Goal: Transaction & Acquisition: Purchase product/service

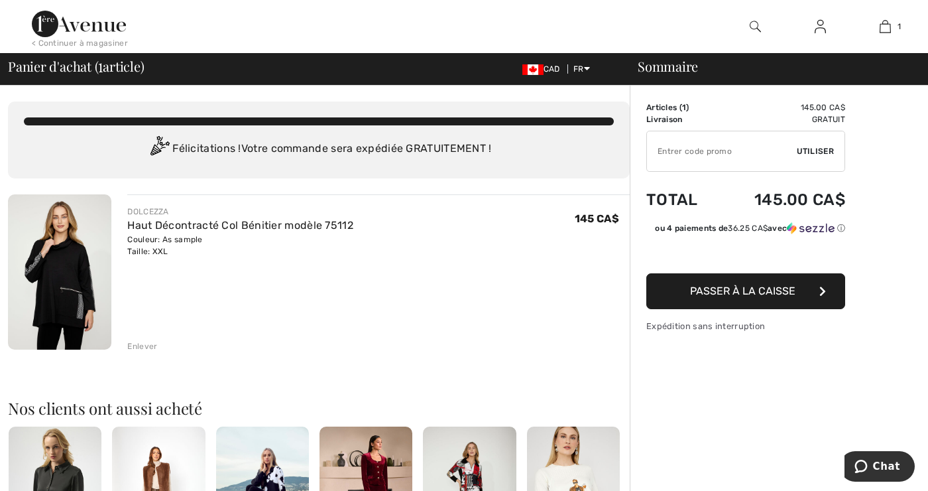
click at [785, 297] on button "Passer à la caisse" at bounding box center [746, 291] width 199 height 36
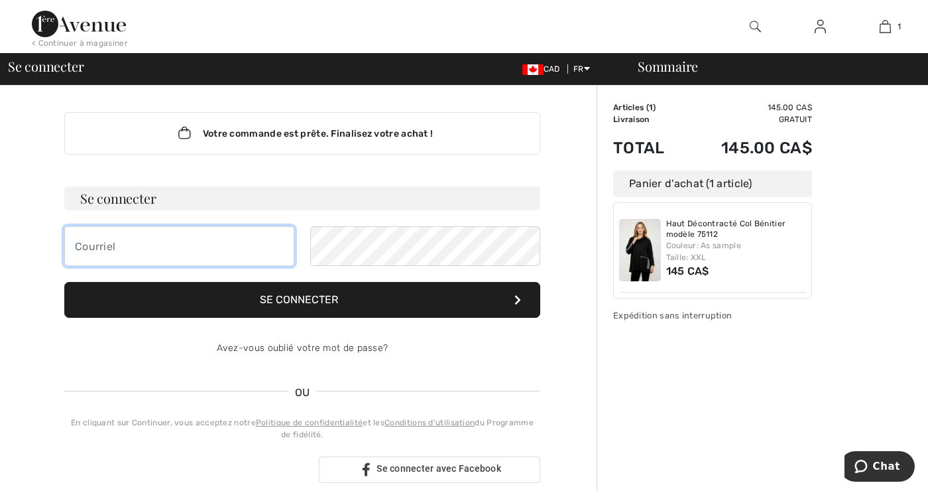
click at [80, 245] on input "email" at bounding box center [179, 246] width 230 height 40
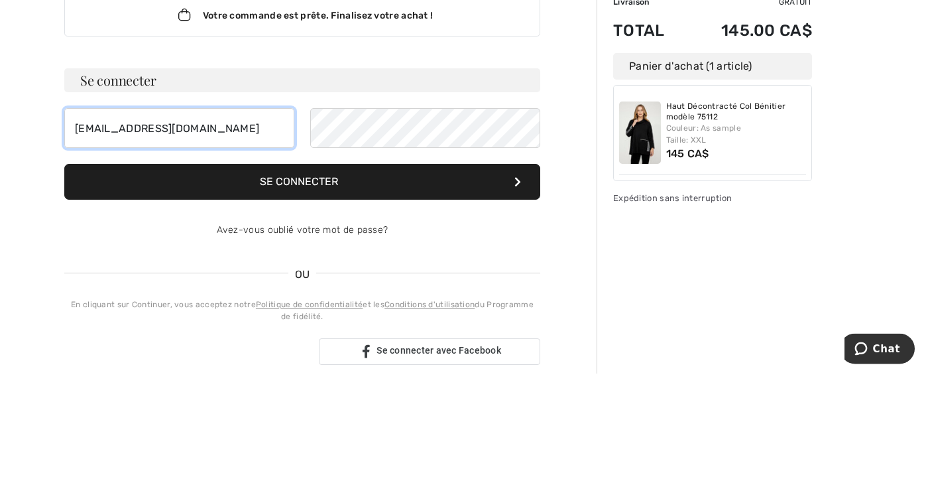
type input "Cbeau0607@gmail.com"
click at [344, 310] on button "Se connecter" at bounding box center [302, 300] width 476 height 36
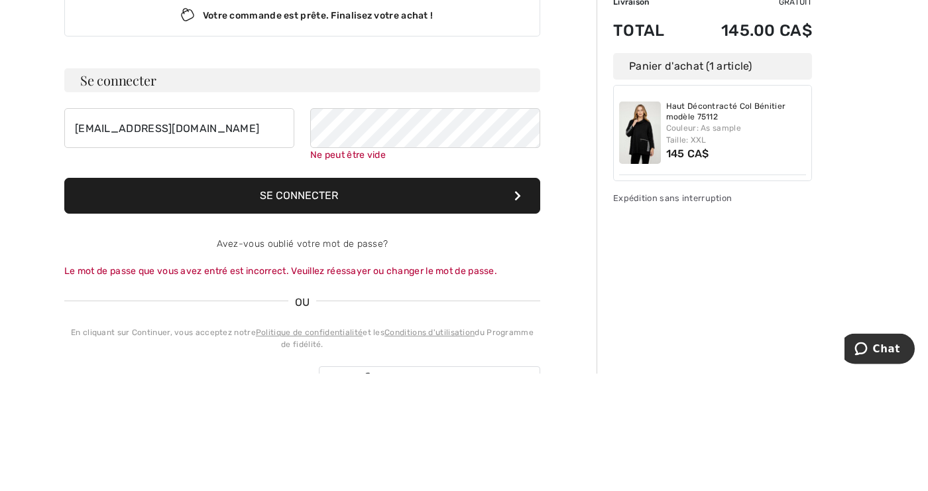
click at [328, 326] on form "Se connecter Cbeau0607@gmail.com Ne peut être vide Se connecter Avez-vous oubli…" at bounding box center [302, 291] width 476 height 210
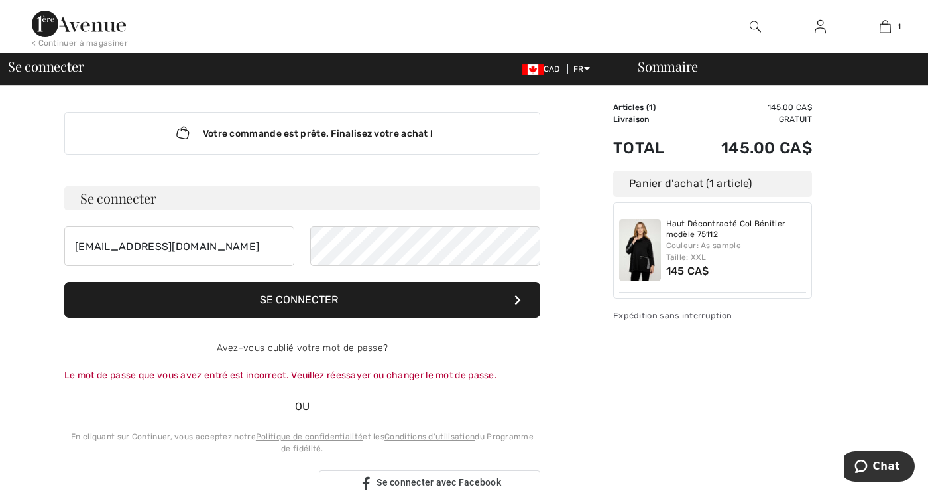
click at [326, 306] on button "Se connecter" at bounding box center [302, 300] width 476 height 36
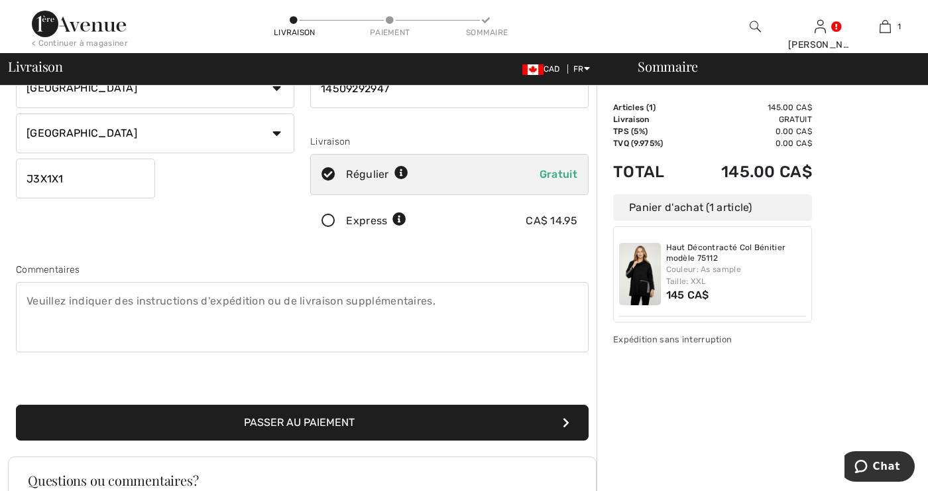
scroll to position [188, 0]
click at [359, 432] on button "Passer au paiement" at bounding box center [302, 423] width 573 height 36
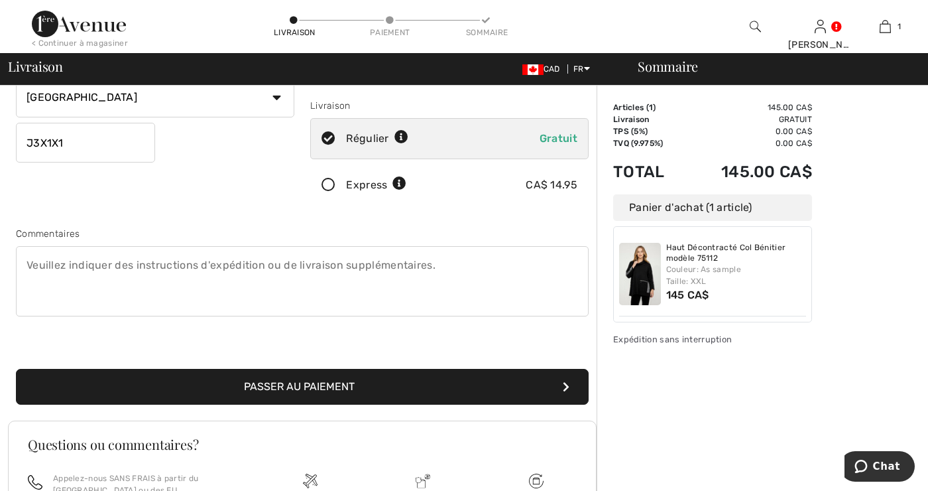
scroll to position [230, 0]
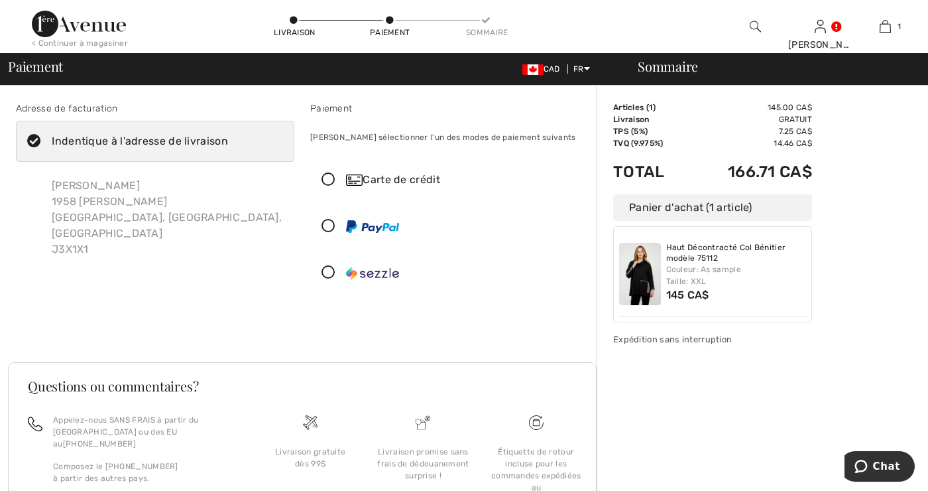
click at [334, 181] on icon at bounding box center [328, 180] width 35 height 14
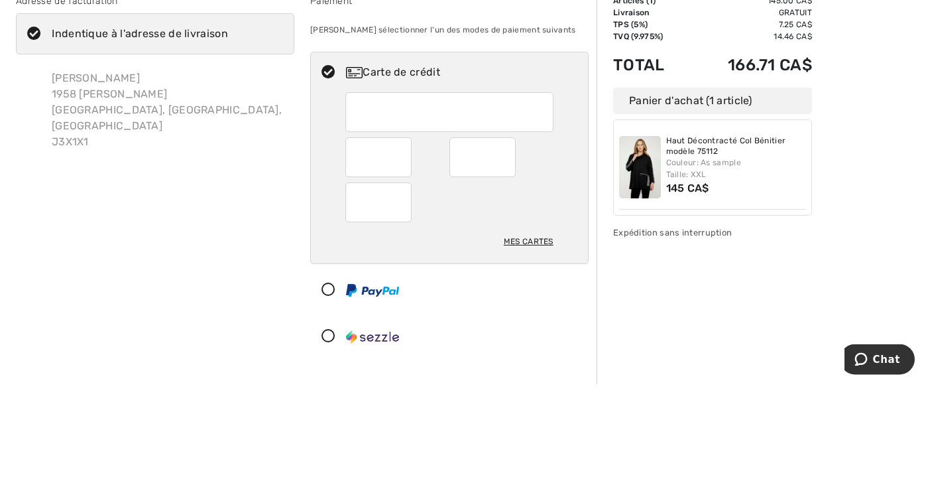
click at [405, 269] on div at bounding box center [378, 265] width 66 height 40
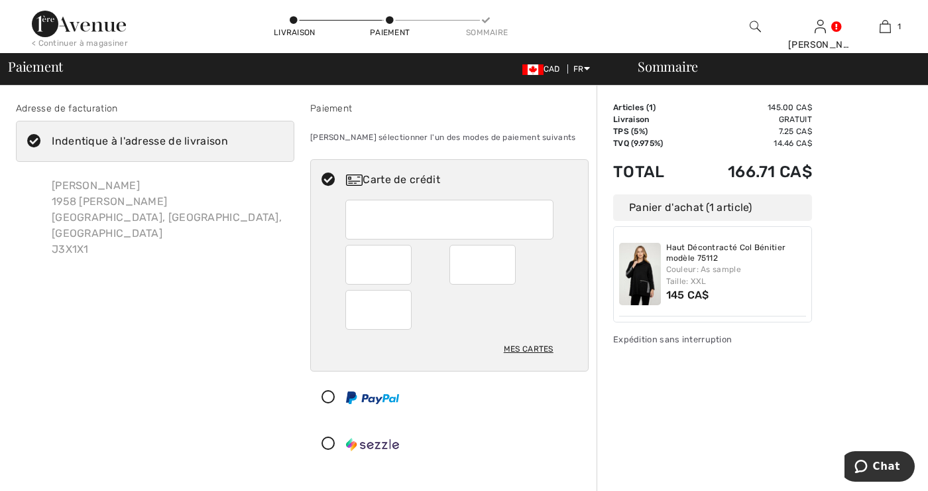
click at [402, 273] on iframe at bounding box center [379, 264] width 47 height 31
click at [401, 273] on iframe at bounding box center [379, 264] width 47 height 31
click at [405, 266] on div at bounding box center [378, 265] width 66 height 40
click at [507, 270] on div at bounding box center [483, 265] width 66 height 40
click at [391, 267] on iframe at bounding box center [379, 264] width 47 height 31
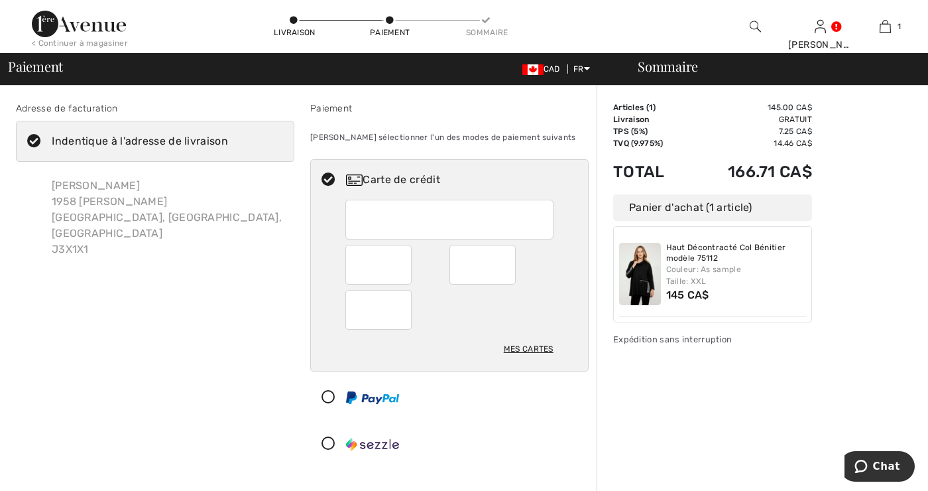
scroll to position [2, 0]
click at [511, 269] on div at bounding box center [483, 263] width 66 height 40
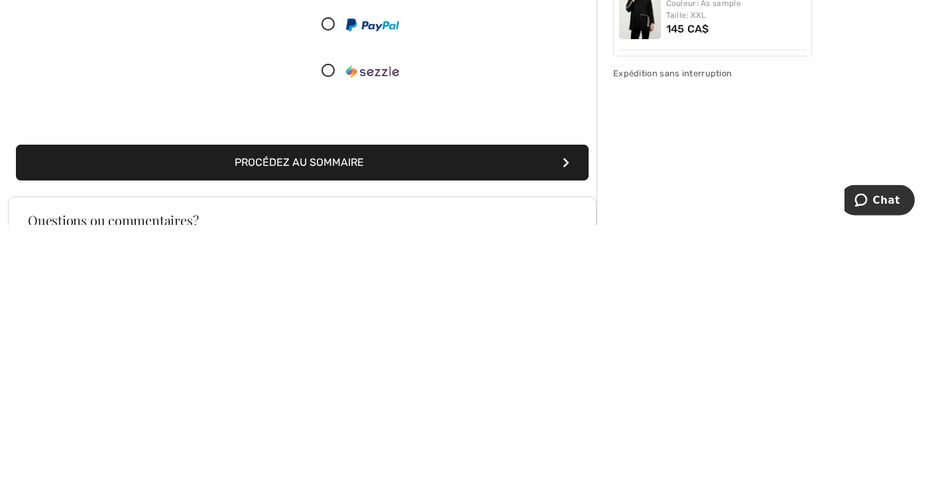
scroll to position [111, 0]
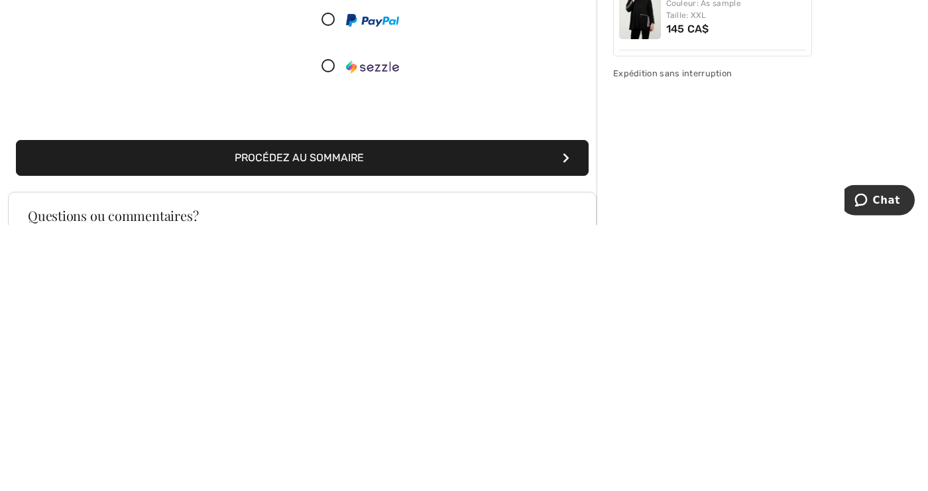
click at [353, 437] on button "Procédez au sommaire" at bounding box center [302, 424] width 573 height 36
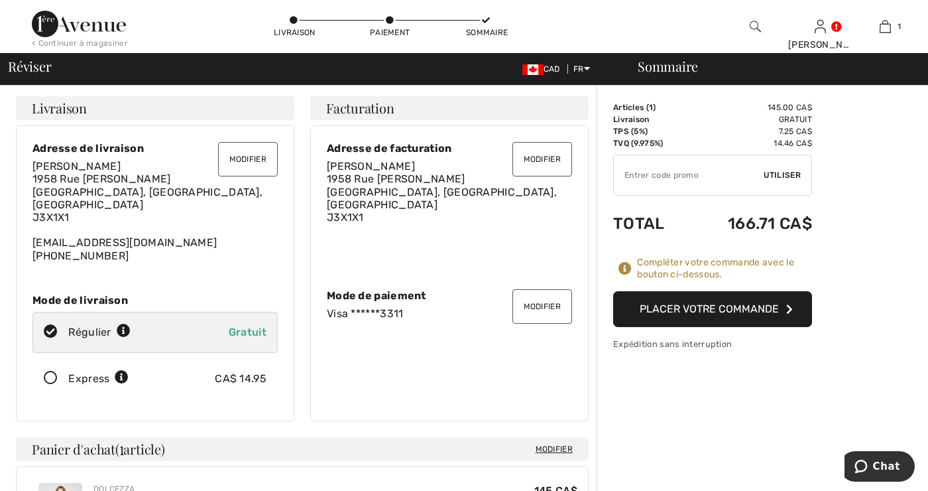
click at [772, 318] on button "Placer votre commande" at bounding box center [712, 309] width 199 height 36
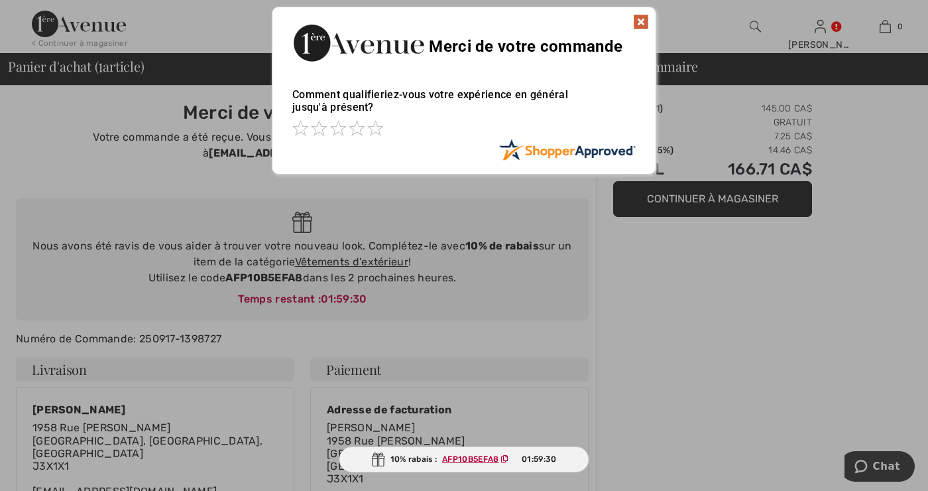
click at [642, 27] on img at bounding box center [641, 22] width 16 height 16
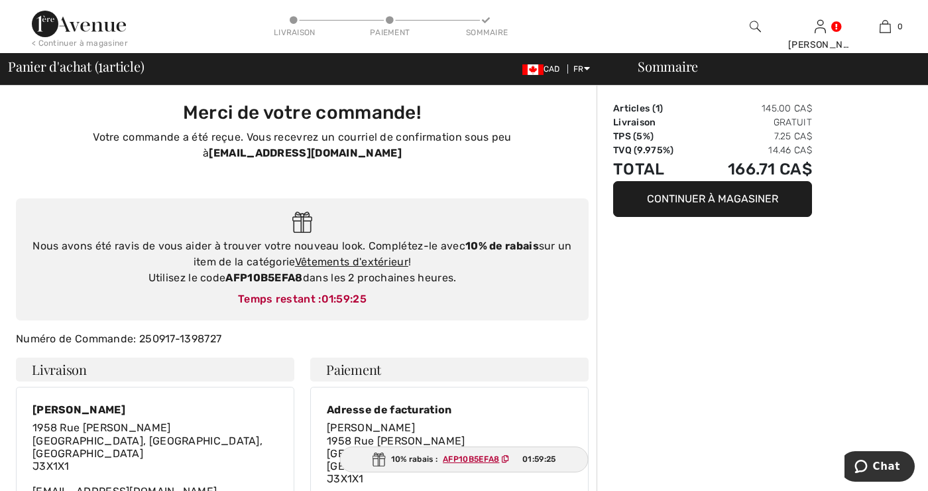
click at [480, 469] on div "10% rabais : AFP10B5EFA8 01:59:25" at bounding box center [464, 459] width 249 height 26
click at [478, 458] on ins "AFP10B5EFA8" at bounding box center [470, 458] width 56 height 9
